Goal: Information Seeking & Learning: Check status

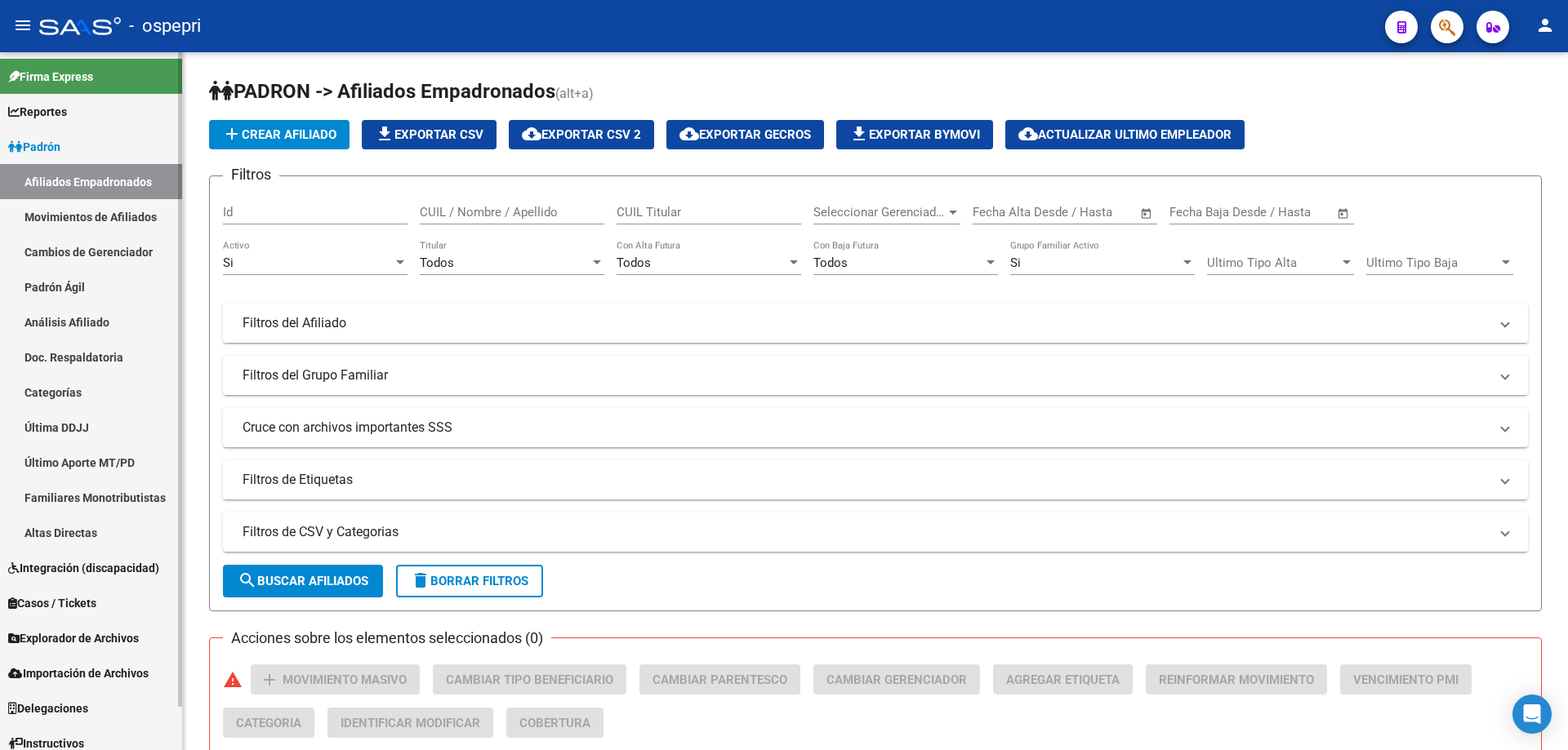
click at [63, 286] on link "Padrón Ágil" at bounding box center [91, 286] width 182 height 35
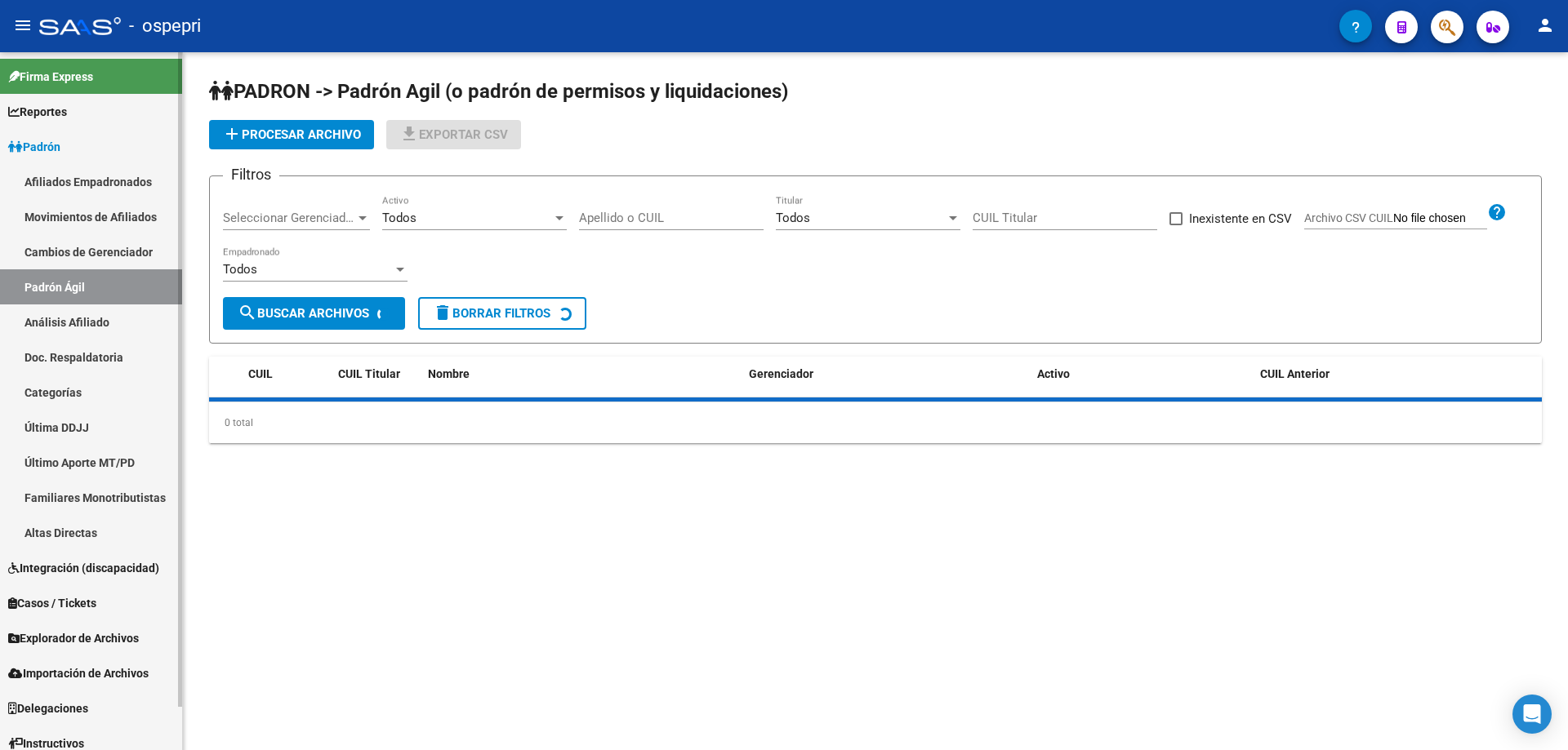
click at [85, 319] on link "Análisis Afiliado" at bounding box center [91, 321] width 182 height 35
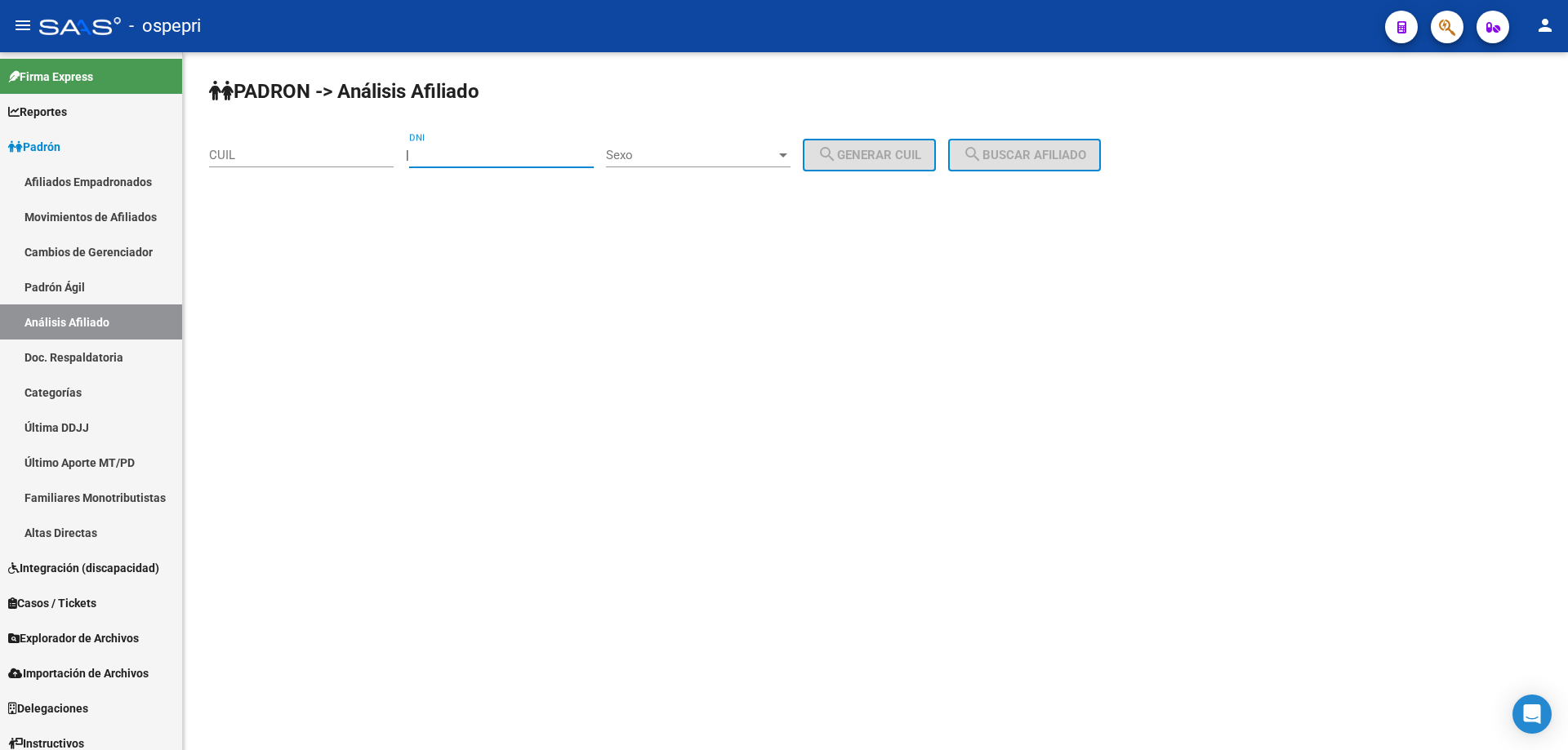
paste input "43792669"
type input "43792669"
click at [700, 160] on span "Sexo" at bounding box center [690, 155] width 169 height 14
click at [700, 161] on span "Masculino" at bounding box center [715, 155] width 185 height 37
click at [866, 164] on button "search Generar CUIL" at bounding box center [869, 155] width 133 height 33
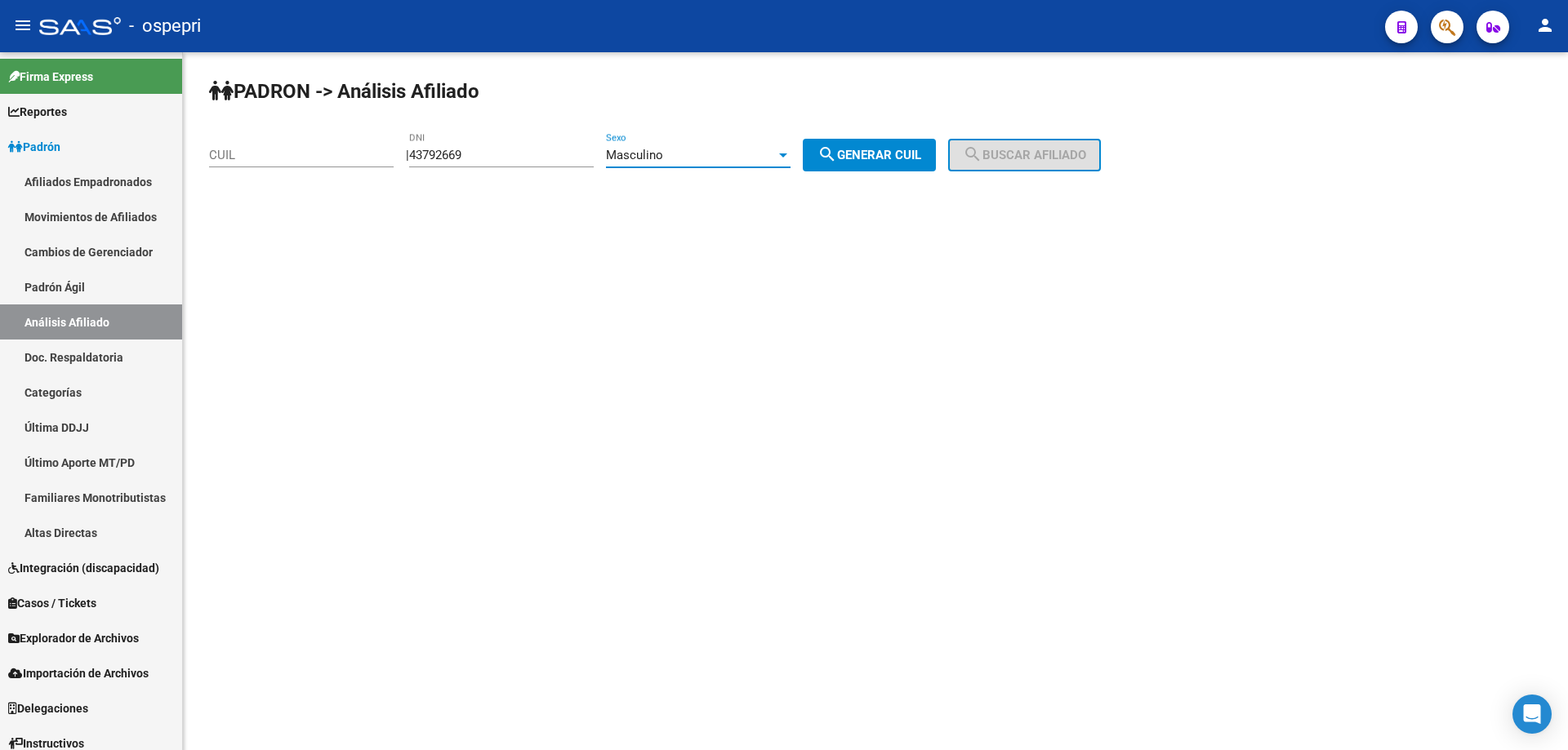
type input "20-43792669-8"
click at [1038, 150] on span "search Buscar afiliado" at bounding box center [1024, 155] width 123 height 14
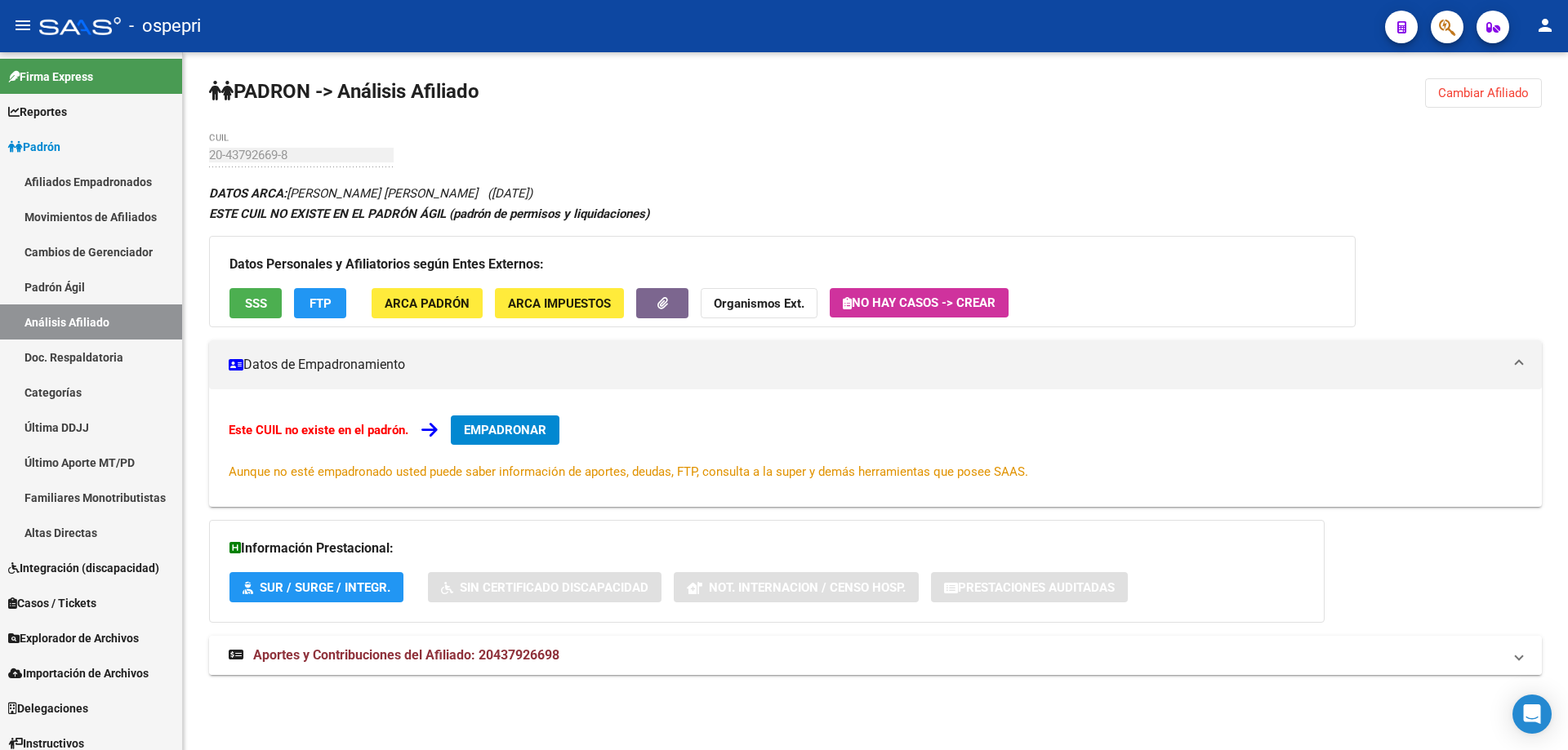
click at [497, 664] on strong "Aportes y Contribuciones del Afiliado: 20437926698" at bounding box center [393, 655] width 331 height 18
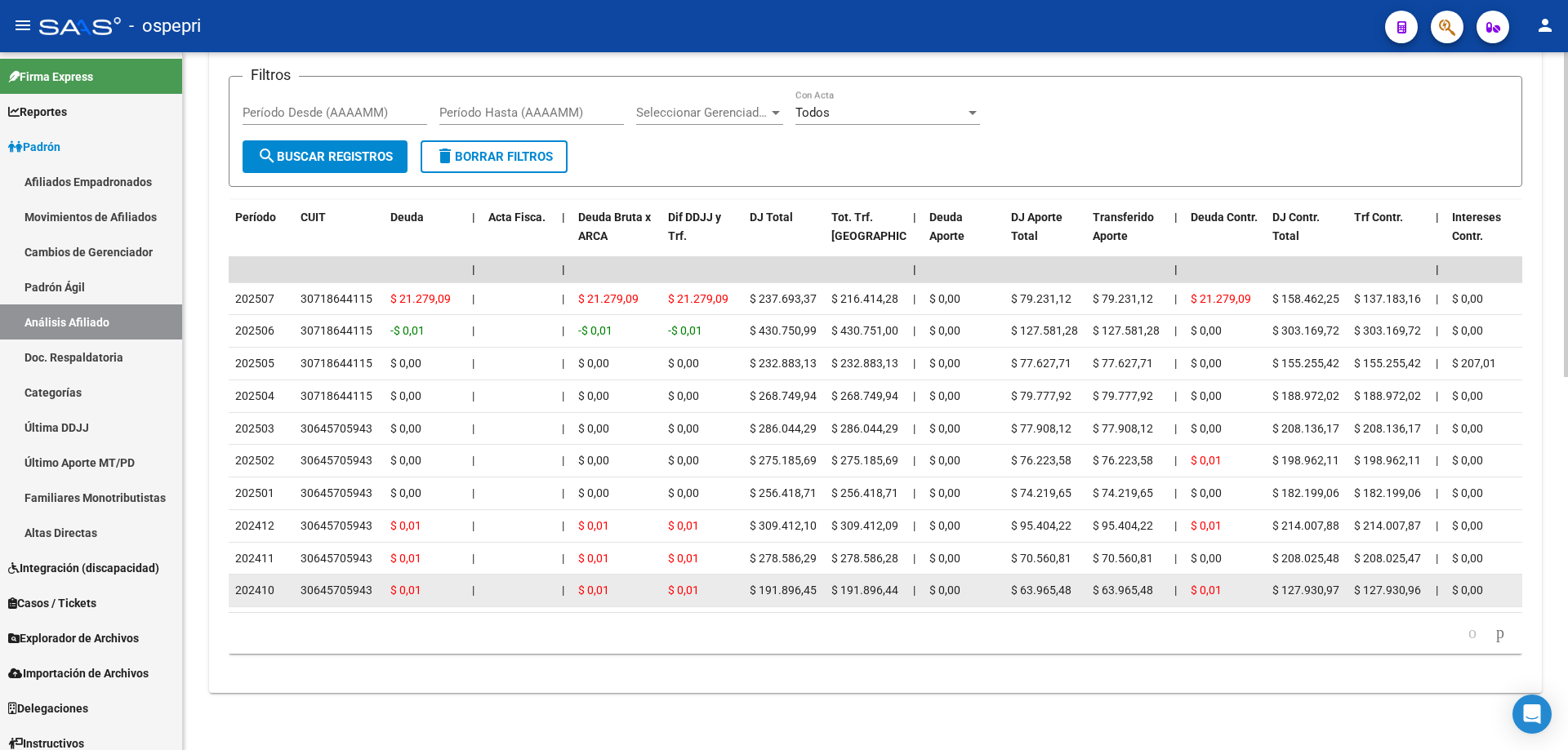
click at [336, 581] on div "30645705943" at bounding box center [336, 590] width 72 height 19
copy div "30645705943"
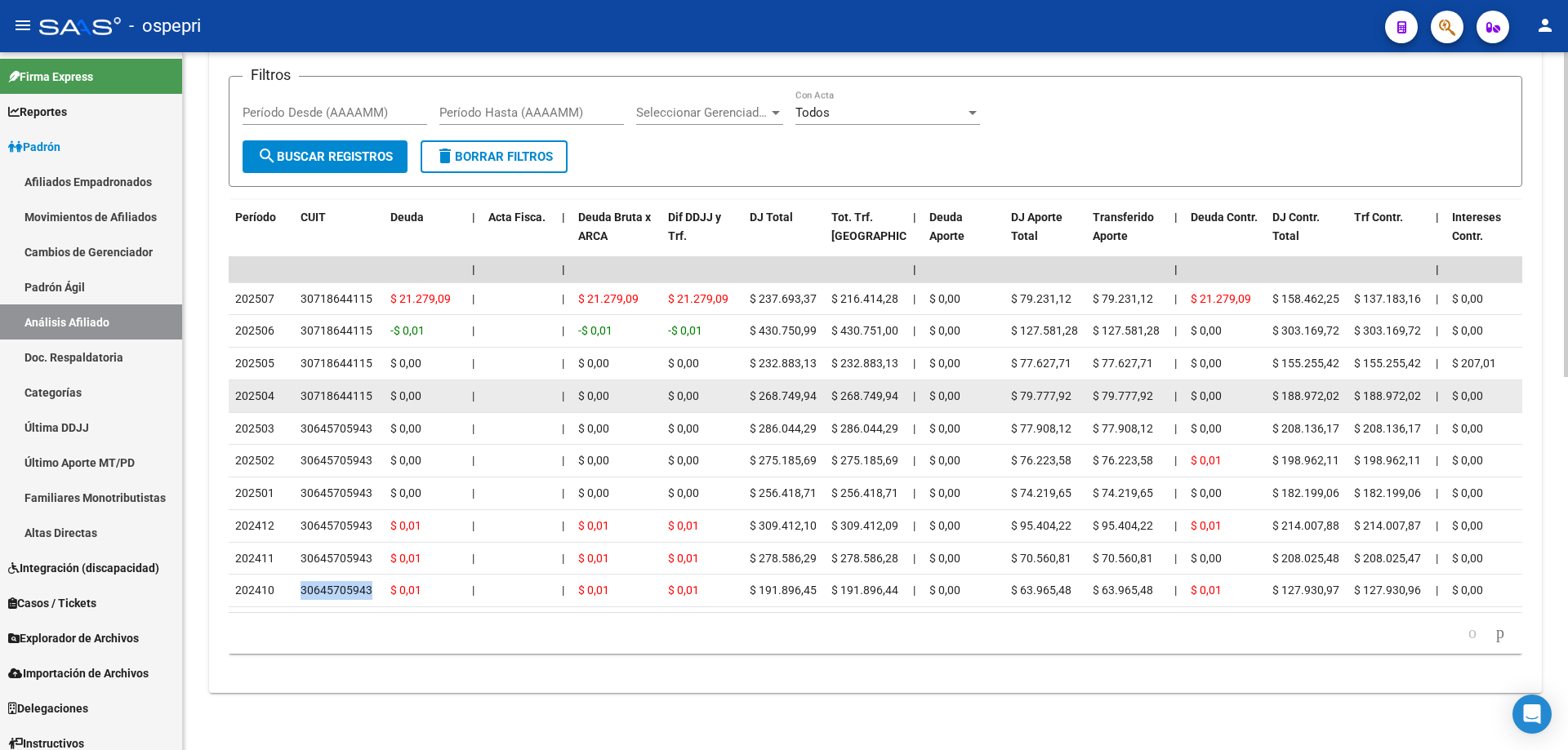
click at [343, 387] on div "30718644115" at bounding box center [336, 396] width 72 height 19
click at [342, 387] on div "30718644115" at bounding box center [336, 396] width 72 height 19
copy div "30718644115"
